Goal: Task Accomplishment & Management: Manage account settings

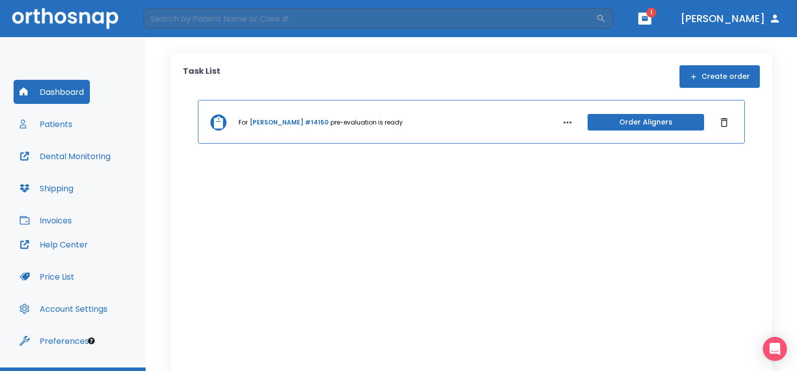
scroll to position [24, 0]
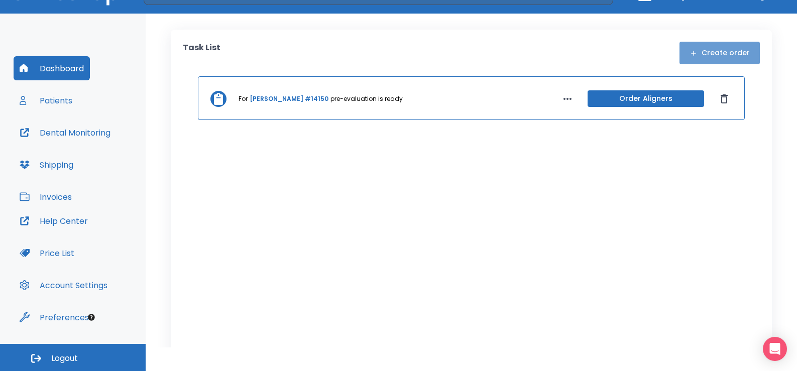
click at [717, 54] on button "Create order" at bounding box center [719, 53] width 80 height 23
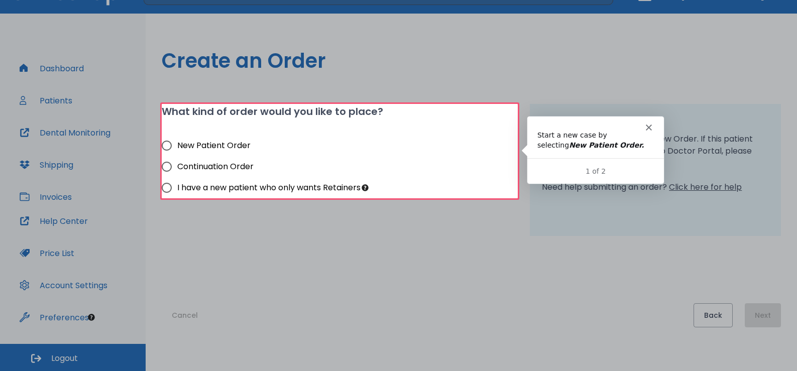
click at [645, 126] on icon "Close" at bounding box center [648, 127] width 6 height 6
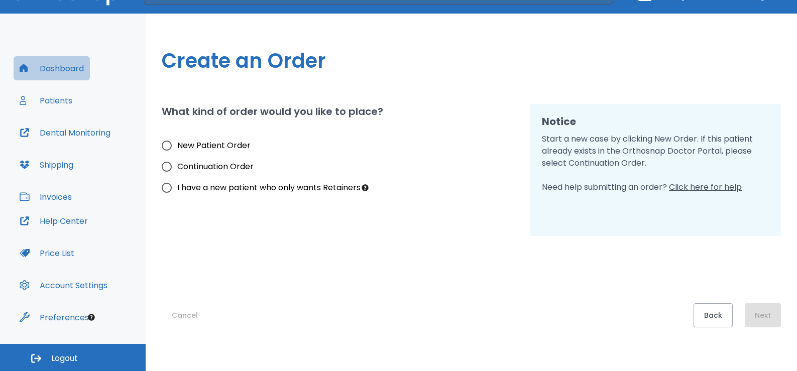
click at [52, 68] on button "Dashboard" at bounding box center [52, 68] width 76 height 24
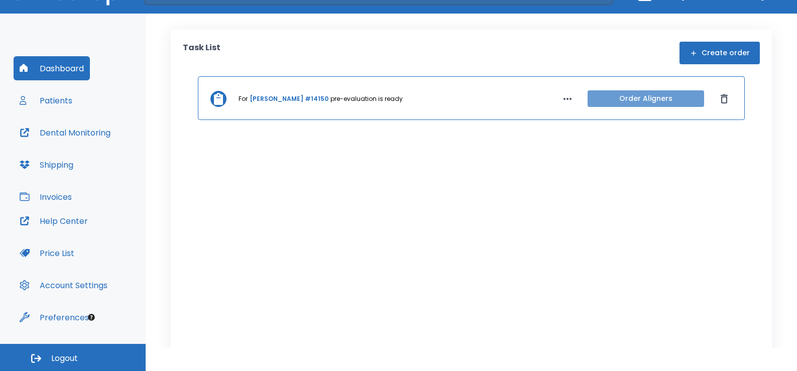
click at [626, 101] on button "Order Aligners" at bounding box center [646, 98] width 117 height 17
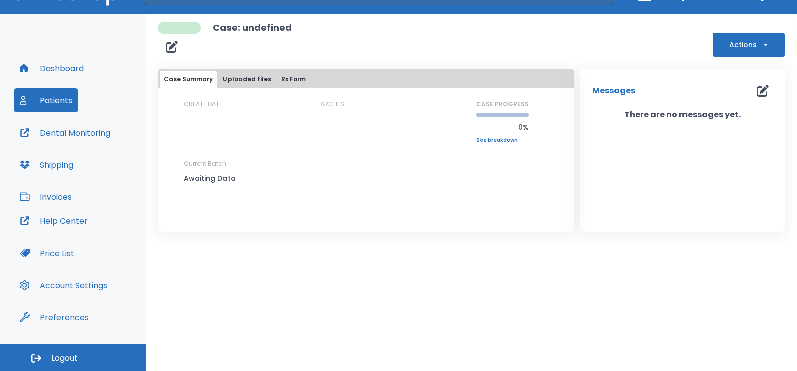
click at [239, 79] on button "Uploaded files" at bounding box center [247, 79] width 56 height 17
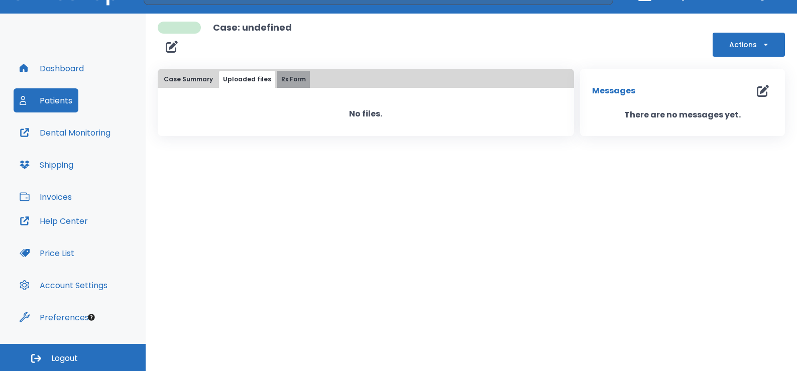
click at [289, 81] on button "Rx Form" at bounding box center [293, 79] width 33 height 17
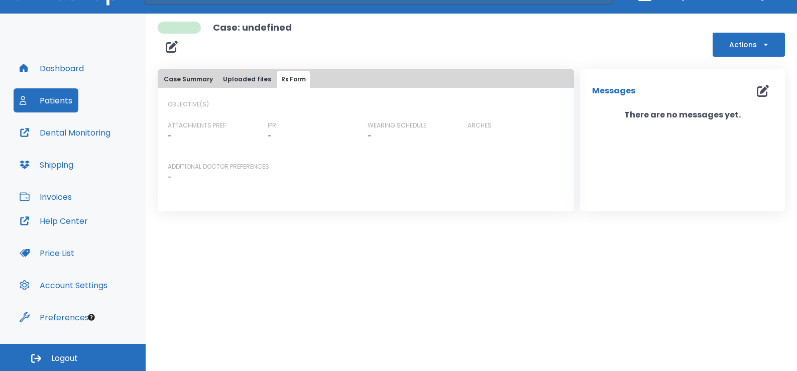
click at [751, 48] on button "Actions" at bounding box center [749, 45] width 72 height 24
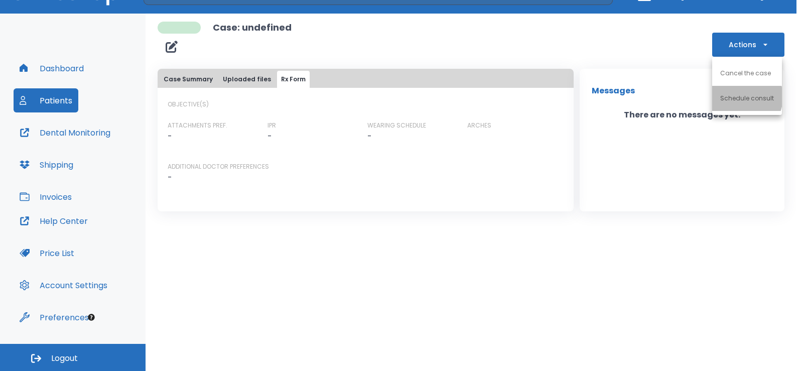
click at [738, 97] on p "Schedule consult" at bounding box center [748, 98] width 54 height 9
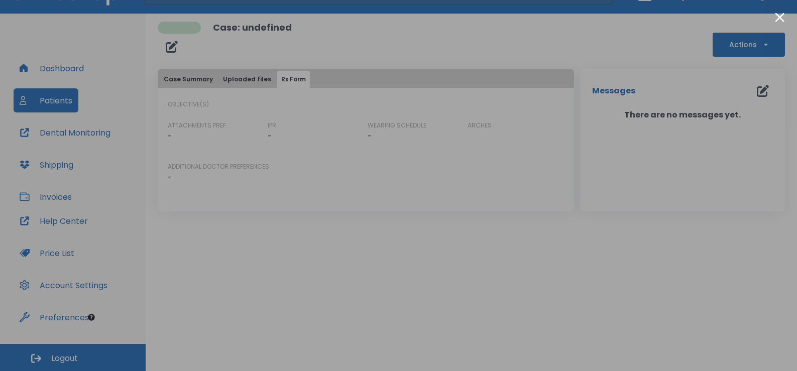
click at [62, 221] on div at bounding box center [398, 185] width 797 height 371
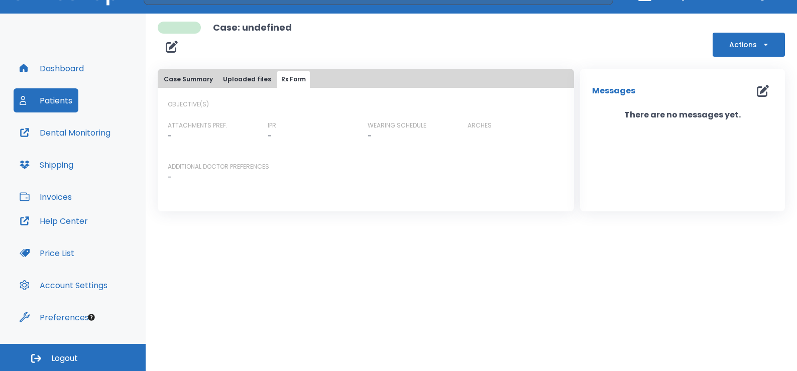
click at [62, 221] on button "Help Center" at bounding box center [54, 221] width 80 height 24
click at [55, 69] on button "Dashboard" at bounding box center [52, 68] width 76 height 24
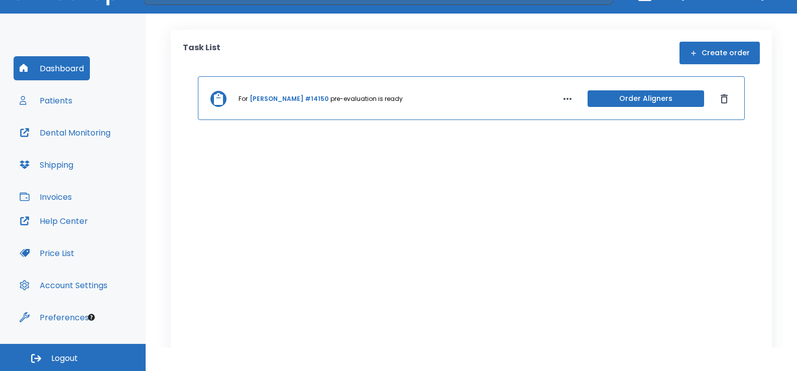
click at [303, 98] on link "[PERSON_NAME] #14150" at bounding box center [289, 98] width 79 height 9
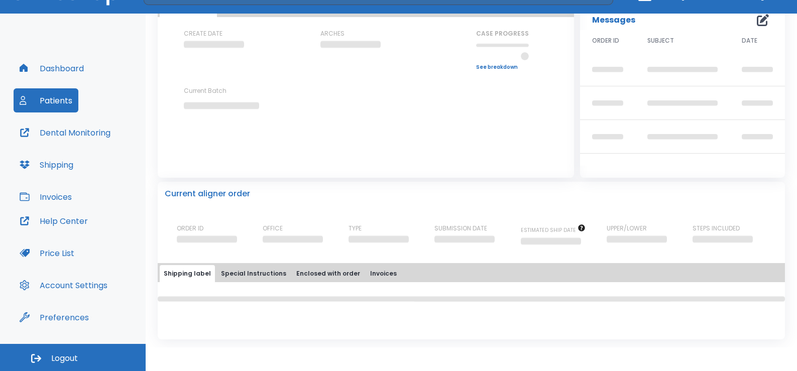
scroll to position [100, 0]
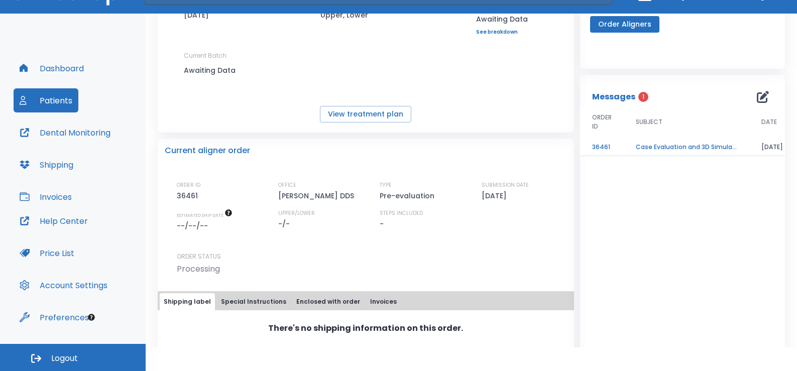
click at [249, 303] on button "Special Instructions" at bounding box center [253, 301] width 73 height 17
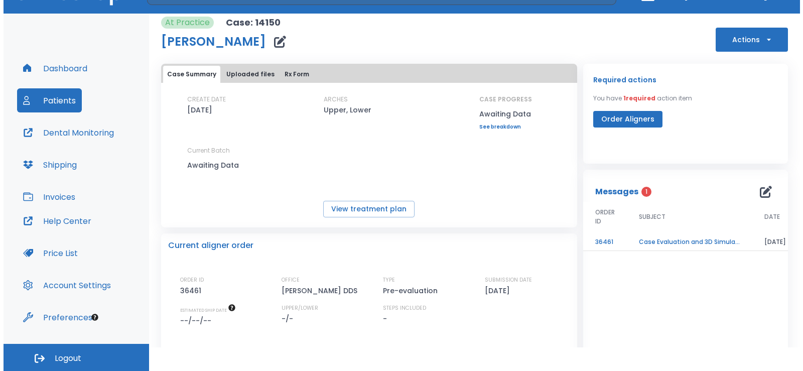
scroll to position [0, 0]
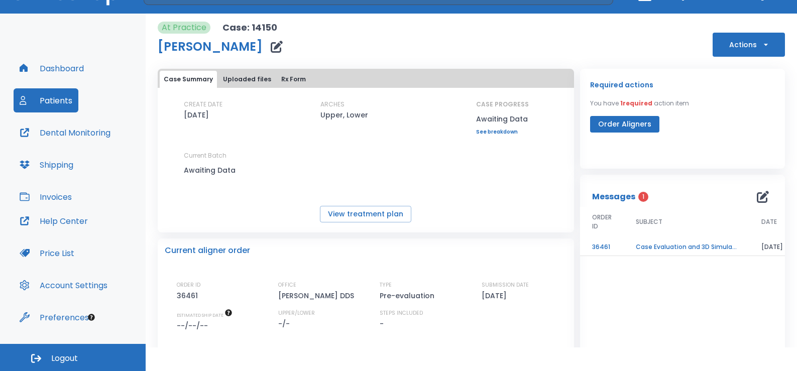
click at [668, 247] on td "Case Evaluation and 3D Simulation Ready" at bounding box center [687, 248] width 126 height 18
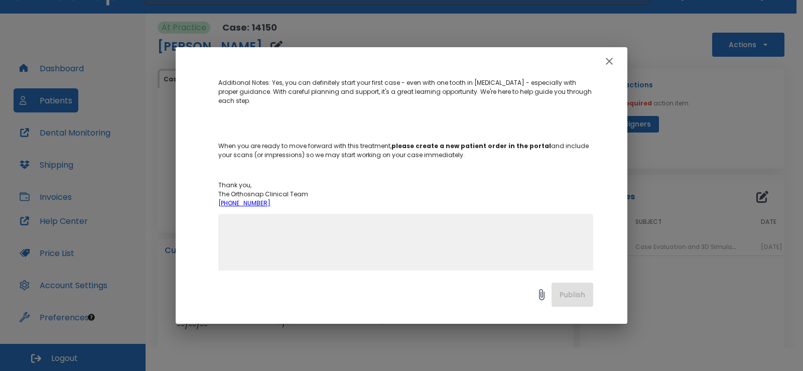
scroll to position [349, 0]
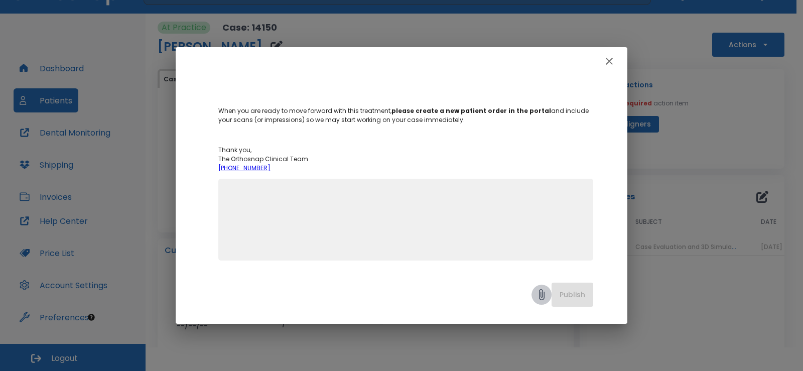
click at [541, 296] on icon at bounding box center [542, 295] width 12 height 12
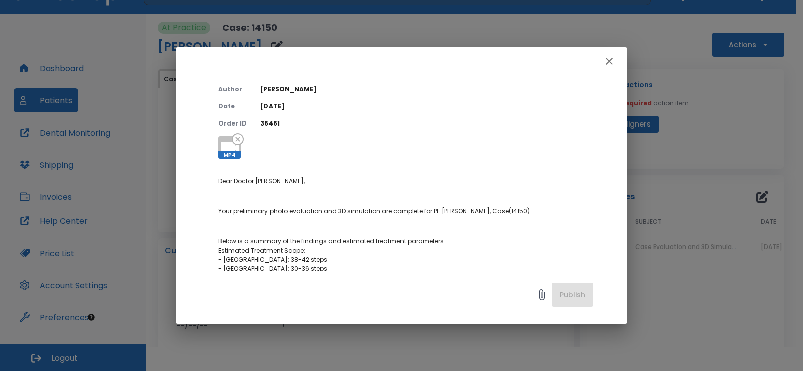
scroll to position [0, 0]
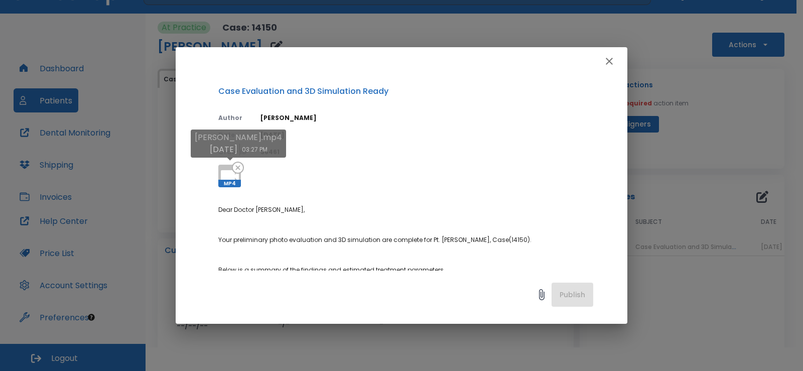
click at [229, 178] on icon at bounding box center [230, 176] width 18 height 12
